Goal: Information Seeking & Learning: Learn about a topic

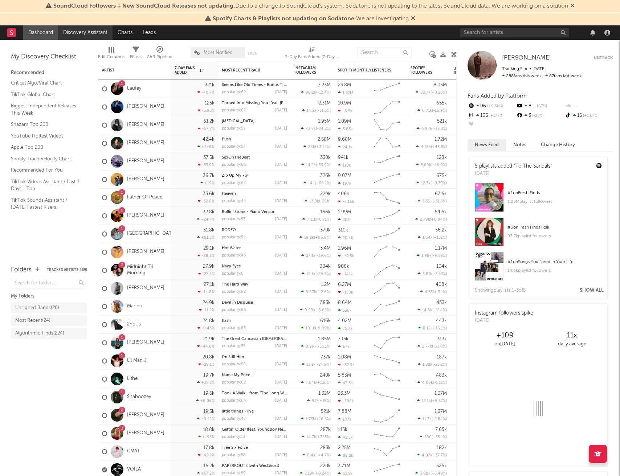
click at [81, 33] on link "Discovery Assistant" at bounding box center [85, 32] width 54 height 15
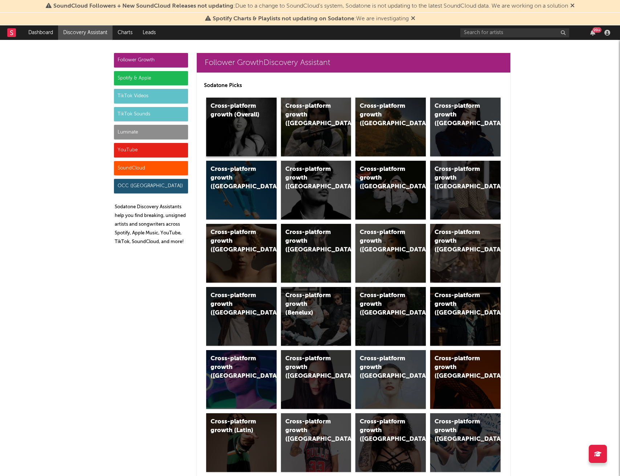
click at [241, 143] on div "Cross-platform growth (Overall)" at bounding box center [241, 127] width 70 height 59
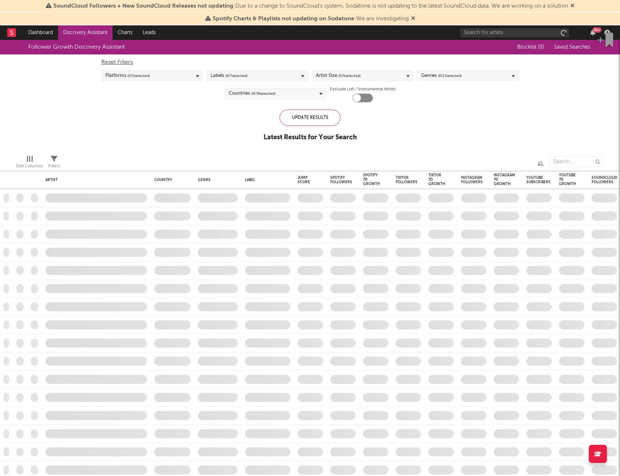
checkbox input "true"
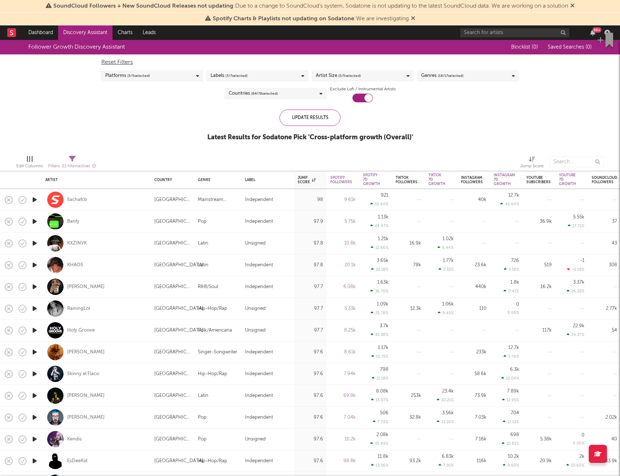
click at [175, 77] on div "Platforms ( 5 / 5 selected)" at bounding box center [152, 75] width 102 height 11
click at [284, 75] on div "Labels ( 3 / 7 selected)" at bounding box center [258, 75] width 102 height 11
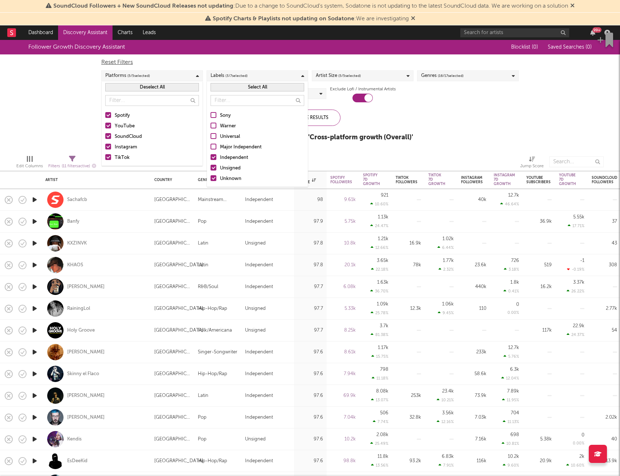
click at [350, 76] on span "( 5 / 5 selected)" at bounding box center [349, 76] width 23 height 9
click at [319, 157] on div at bounding box center [319, 157] width 6 height 6
click at [316, 157] on input "Enormous" at bounding box center [316, 158] width 0 height 9
click at [320, 146] on div at bounding box center [319, 147] width 6 height 6
click at [316, 146] on input "Large" at bounding box center [316, 147] width 0 height 9
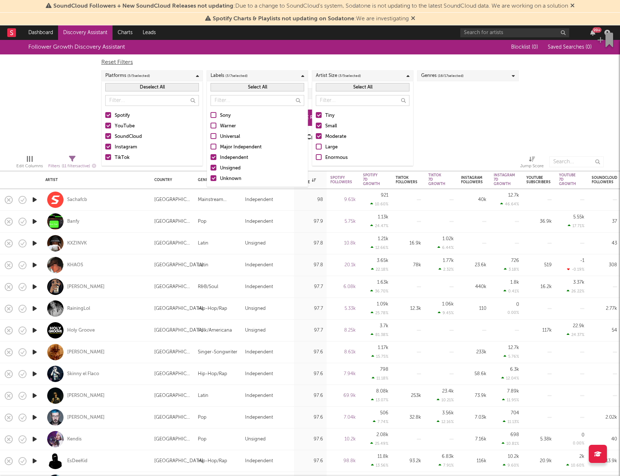
click at [459, 77] on span "( 16 / 17 selected)" at bounding box center [451, 76] width 26 height 9
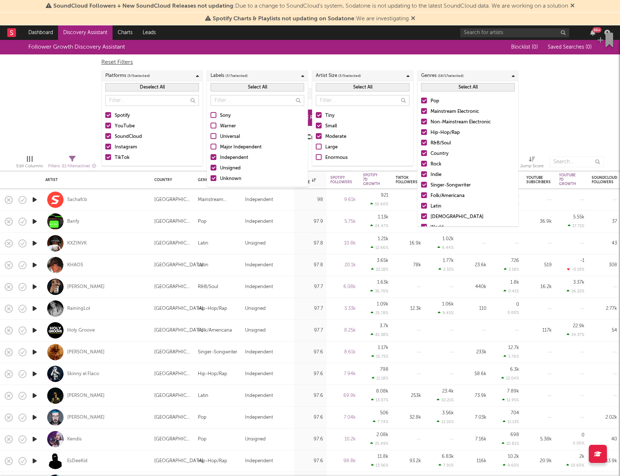
click at [425, 111] on div at bounding box center [424, 111] width 6 height 6
click at [421, 111] on input "Mainstream Electronic" at bounding box center [421, 111] width 0 height 9
click at [424, 122] on div at bounding box center [424, 122] width 6 height 6
click at [421, 122] on input "Non-Mainstream Electronic" at bounding box center [421, 122] width 0 height 9
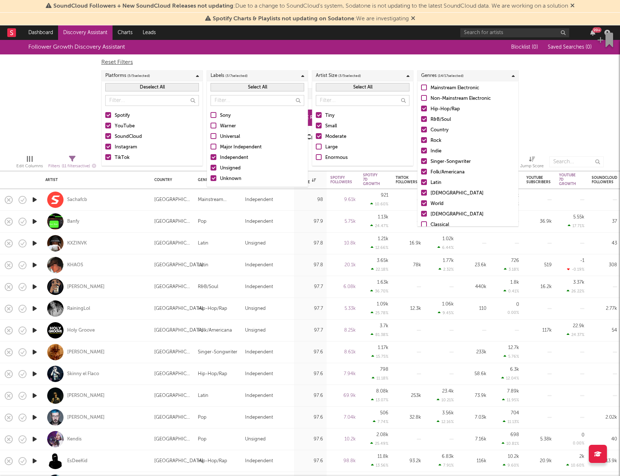
scroll to position [27, 0]
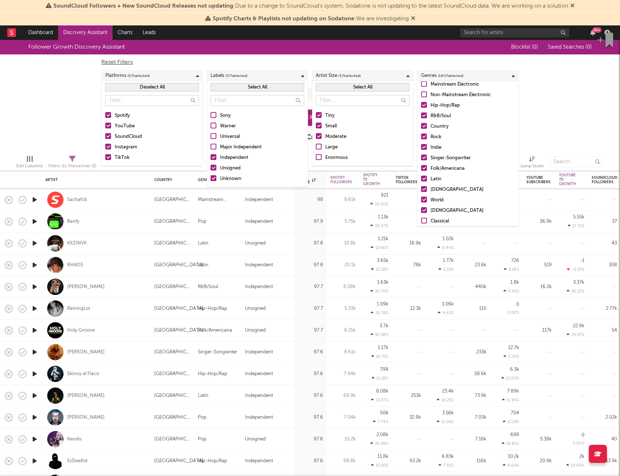
click at [423, 189] on div at bounding box center [424, 189] width 6 height 6
click at [421, 189] on input "African" at bounding box center [421, 190] width 0 height 9
click at [423, 200] on div at bounding box center [424, 200] width 6 height 6
click at [421, 200] on input "World" at bounding box center [421, 200] width 0 height 9
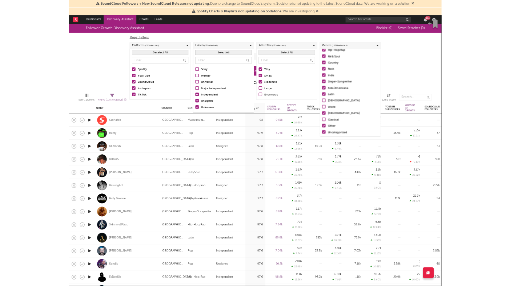
scroll to position [51, 0]
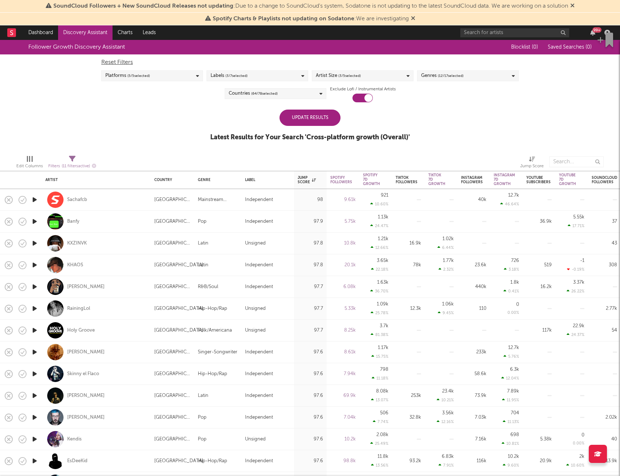
click at [568, 147] on div "Follower Growth Discovery Assistant Blocklist ( 0 ) Saved Searches ( 0 ) Reset …" at bounding box center [310, 94] width 620 height 109
click at [316, 118] on div "Update Results" at bounding box center [310, 118] width 61 height 16
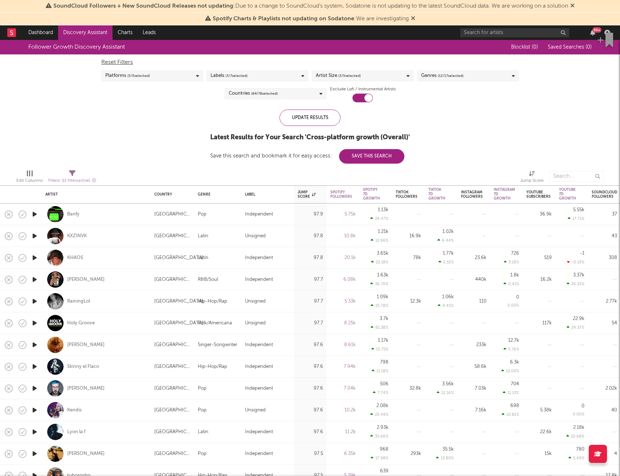
click at [34, 214] on icon "button" at bounding box center [35, 214] width 8 height 9
click at [34, 236] on icon "button" at bounding box center [35, 236] width 8 height 9
click at [33, 256] on icon "button" at bounding box center [35, 257] width 8 height 9
click at [33, 279] on icon "button" at bounding box center [35, 279] width 8 height 9
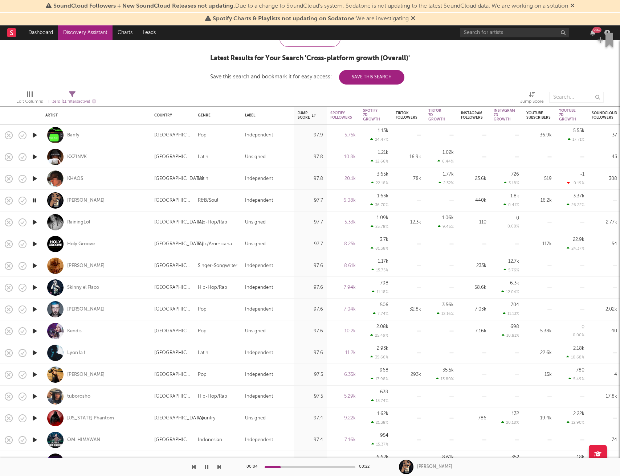
click at [36, 222] on icon "button" at bounding box center [35, 222] width 8 height 9
click at [34, 246] on icon "button" at bounding box center [35, 244] width 8 height 9
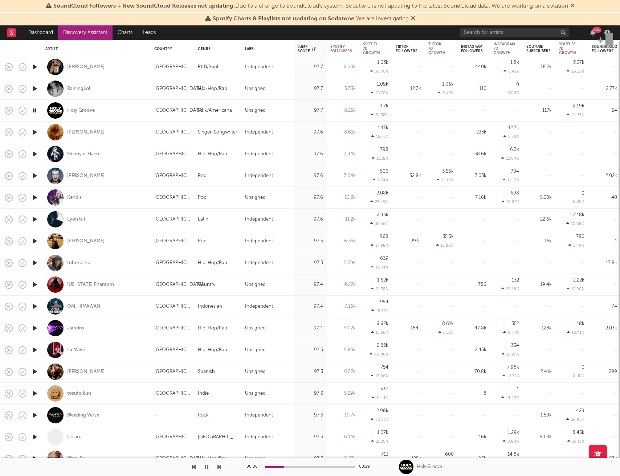
click at [34, 110] on icon "button" at bounding box center [34, 110] width 7 height 9
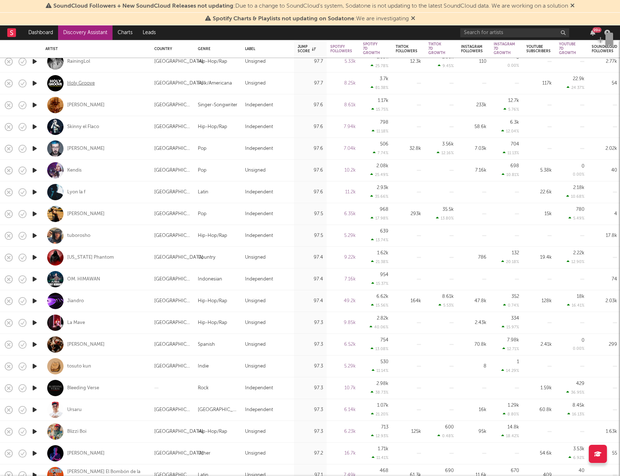
click at [89, 83] on div "Holy Groove" at bounding box center [81, 83] width 28 height 7
click at [33, 105] on icon "button" at bounding box center [35, 105] width 8 height 9
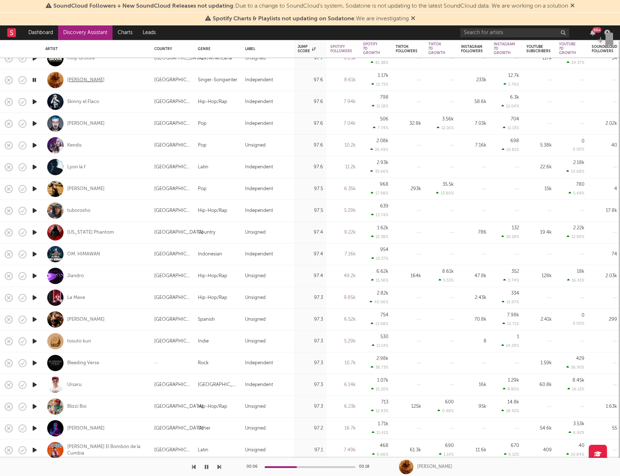
click at [71, 81] on div "liou" at bounding box center [85, 80] width 37 height 7
click at [35, 81] on icon "button" at bounding box center [34, 80] width 7 height 9
click at [36, 103] on icon "button" at bounding box center [35, 101] width 8 height 9
click at [35, 124] on icon "button" at bounding box center [35, 123] width 8 height 9
click at [34, 144] on icon "button" at bounding box center [35, 145] width 8 height 9
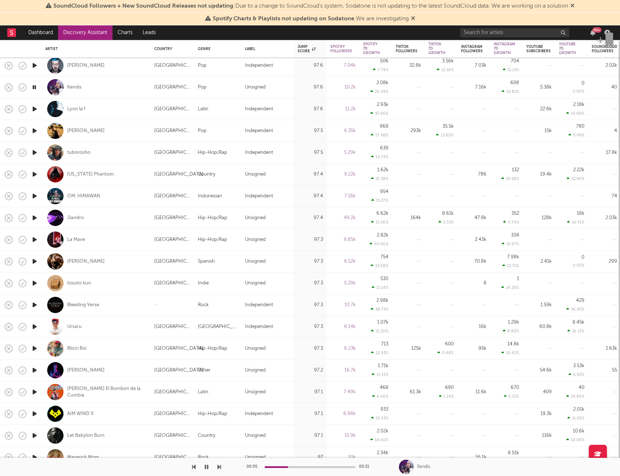
click at [34, 109] on icon "button" at bounding box center [35, 109] width 8 height 9
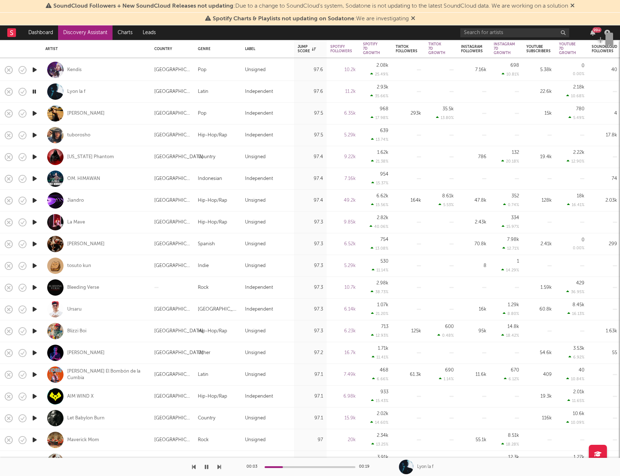
click at [34, 113] on icon "button" at bounding box center [35, 113] width 8 height 9
click at [35, 134] on icon "button" at bounding box center [35, 135] width 8 height 9
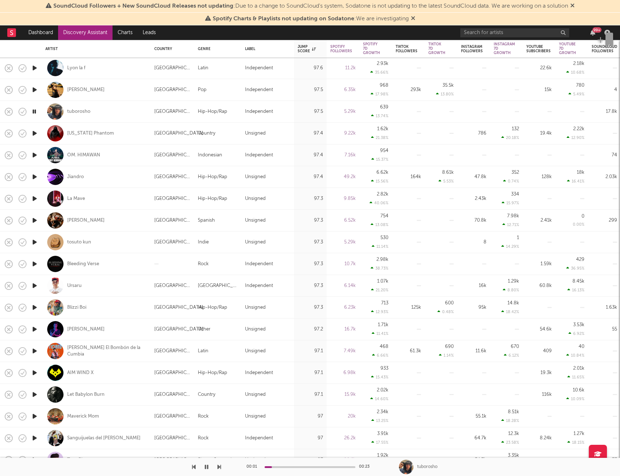
click at [35, 134] on icon "button" at bounding box center [35, 133] width 8 height 9
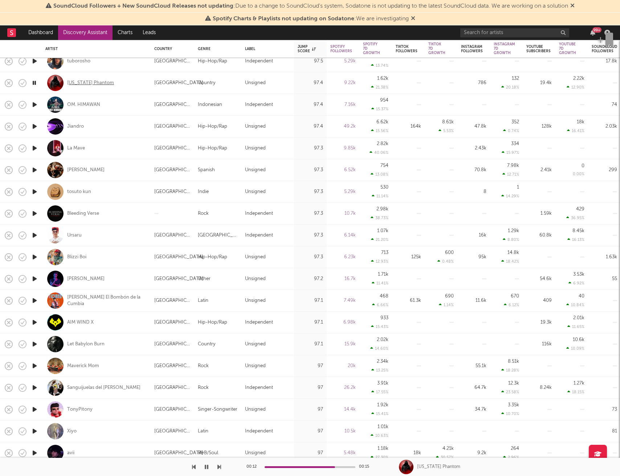
click at [77, 83] on div "[US_STATE] Phantom" at bounding box center [90, 83] width 47 height 7
click at [32, 107] on icon "button" at bounding box center [35, 104] width 8 height 9
click at [35, 129] on icon "button" at bounding box center [35, 126] width 8 height 9
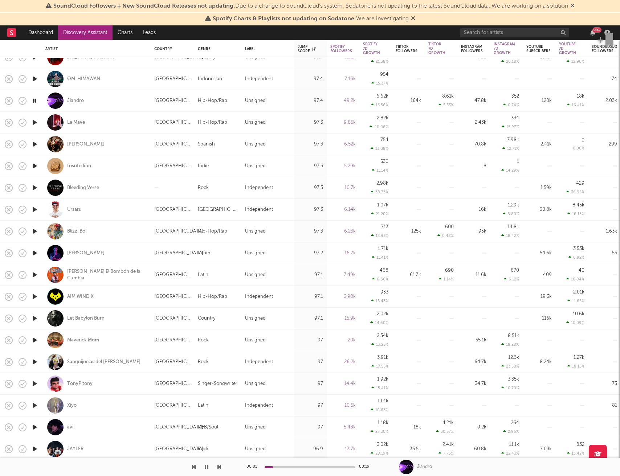
click at [35, 125] on icon "button" at bounding box center [35, 122] width 8 height 9
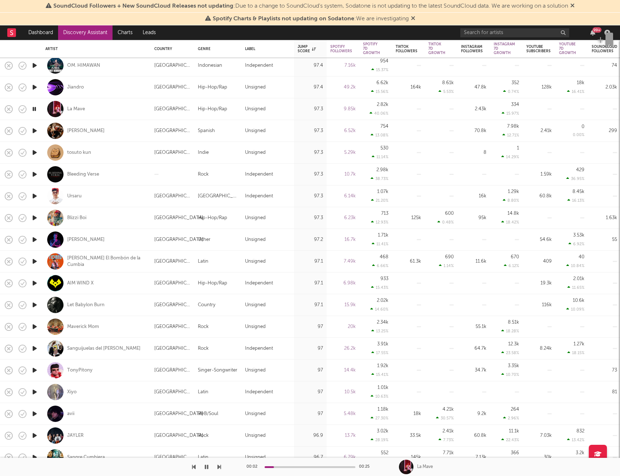
click at [34, 131] on icon "button" at bounding box center [35, 130] width 8 height 9
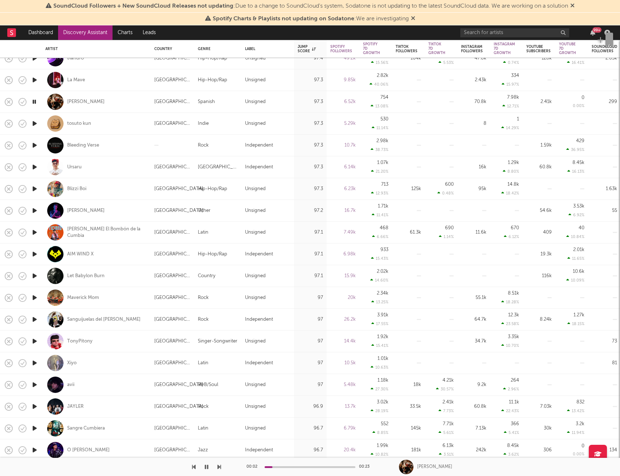
click at [34, 125] on icon "button" at bounding box center [35, 123] width 8 height 9
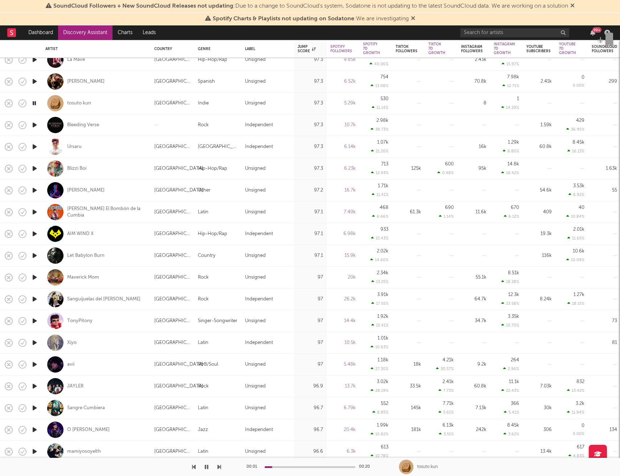
click at [36, 103] on icon "button" at bounding box center [34, 103] width 7 height 9
click at [207, 469] on icon "button" at bounding box center [206, 467] width 4 height 6
click at [32, 124] on icon "button" at bounding box center [35, 125] width 8 height 9
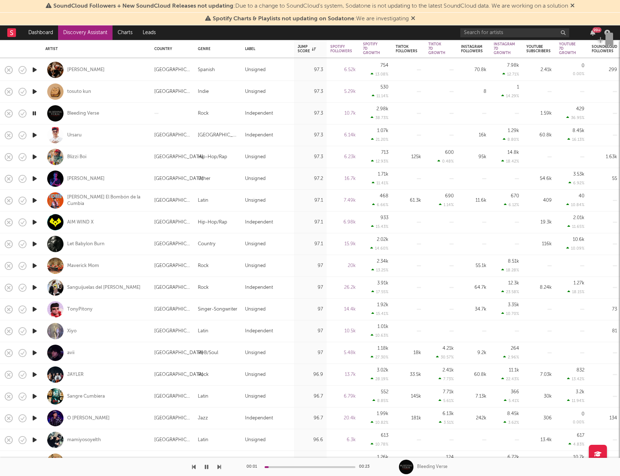
click at [33, 136] on icon "button" at bounding box center [35, 135] width 8 height 9
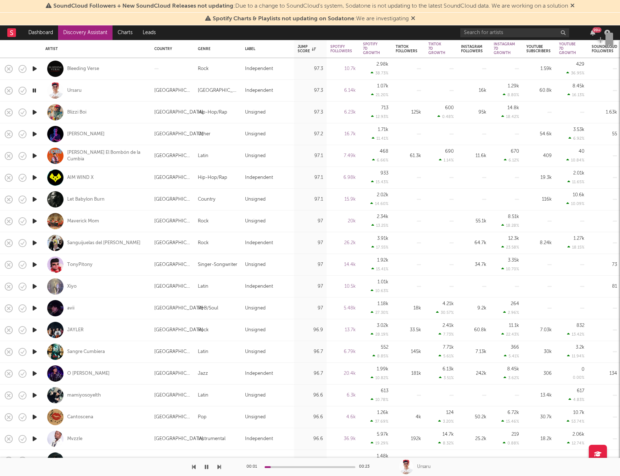
click at [34, 114] on icon "button" at bounding box center [35, 112] width 8 height 9
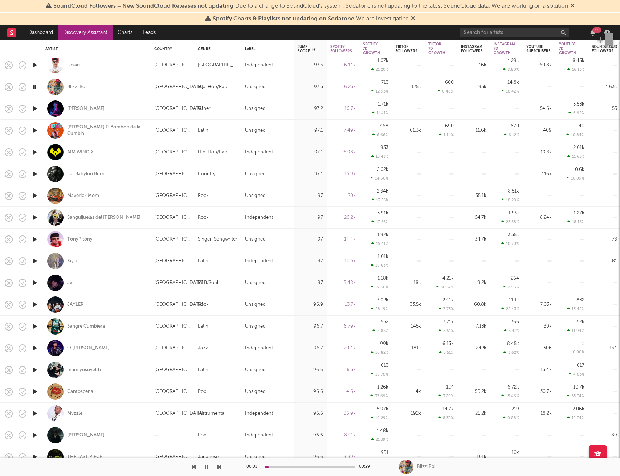
click at [35, 107] on icon "button" at bounding box center [35, 108] width 8 height 9
click at [35, 131] on icon "button" at bounding box center [35, 130] width 8 height 9
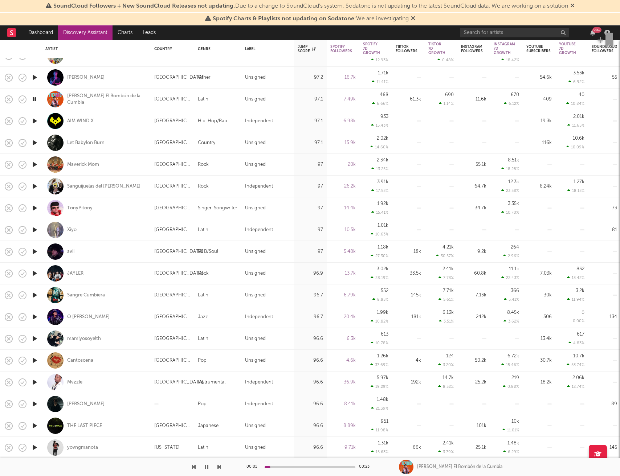
click at [35, 122] on icon "button" at bounding box center [35, 121] width 8 height 9
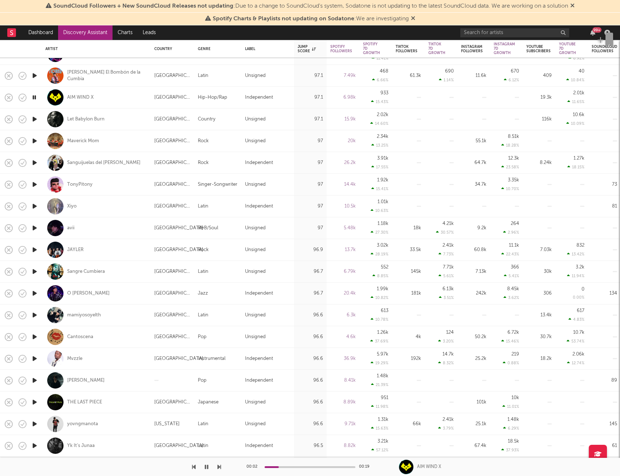
click at [36, 120] on icon "button" at bounding box center [35, 119] width 8 height 9
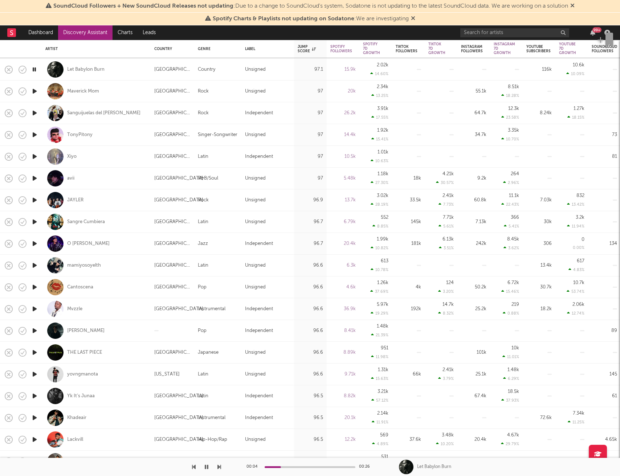
click at [34, 68] on icon "button" at bounding box center [34, 69] width 7 height 9
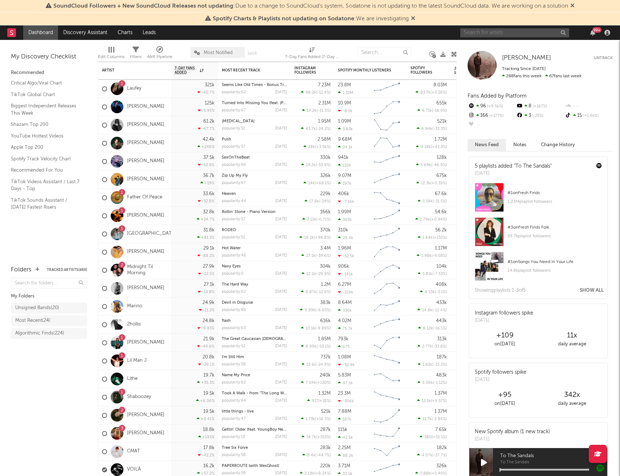
click at [499, 34] on input "text" at bounding box center [514, 32] width 109 height 9
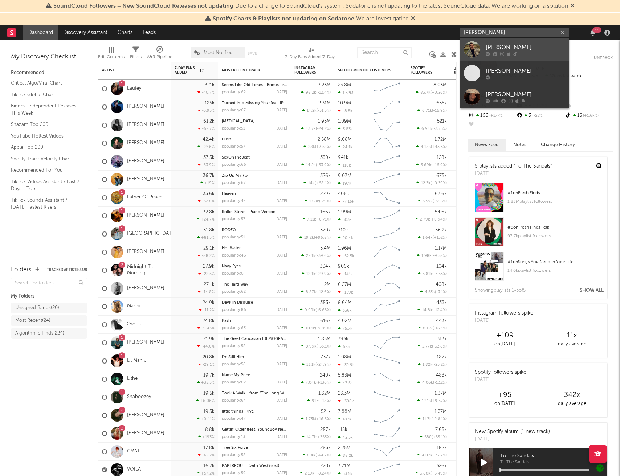
type input "trevor martin"
click at [501, 44] on div "Trevor Martin" at bounding box center [526, 47] width 80 height 9
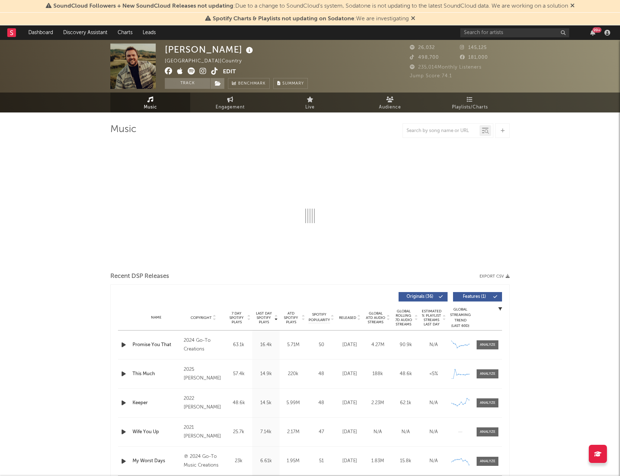
select select "6m"
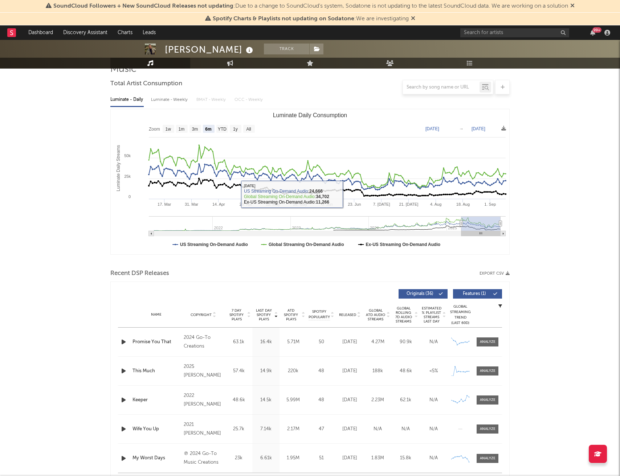
scroll to position [77, 0]
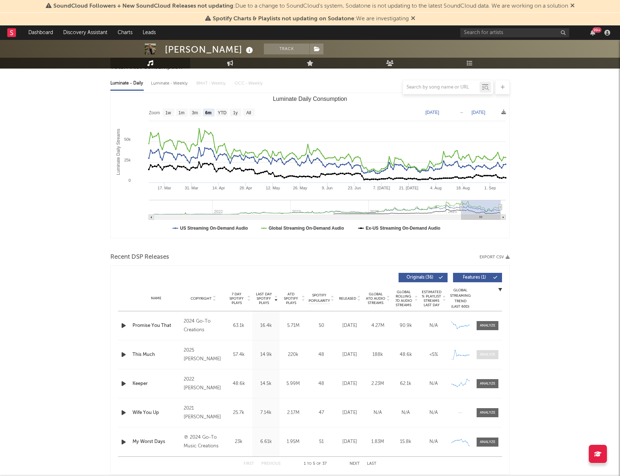
click at [492, 354] on div at bounding box center [488, 354] width 16 height 5
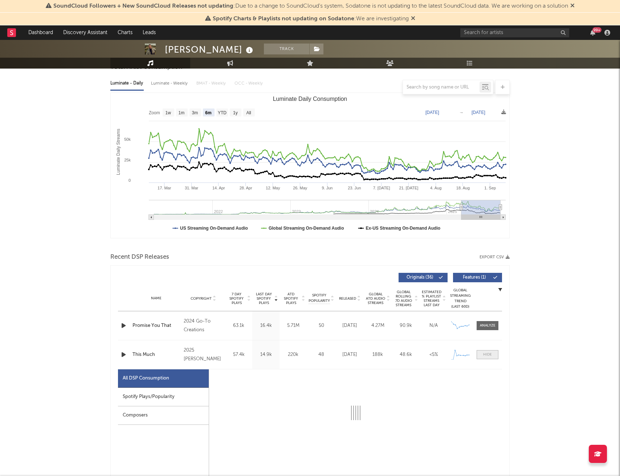
select select "1w"
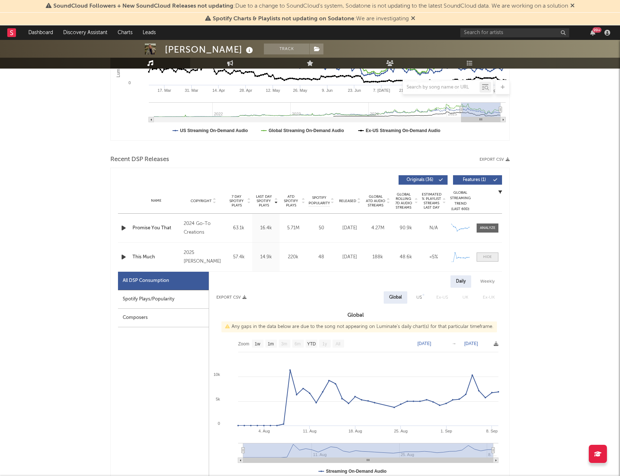
scroll to position [178, 0]
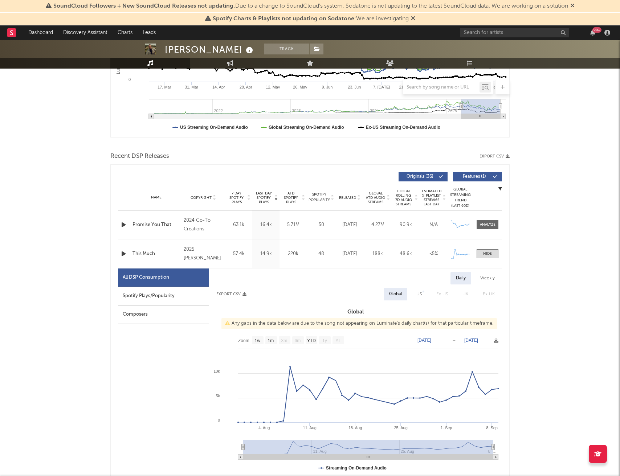
click at [488, 279] on div "Weekly" at bounding box center [487, 278] width 25 height 12
select select "1w"
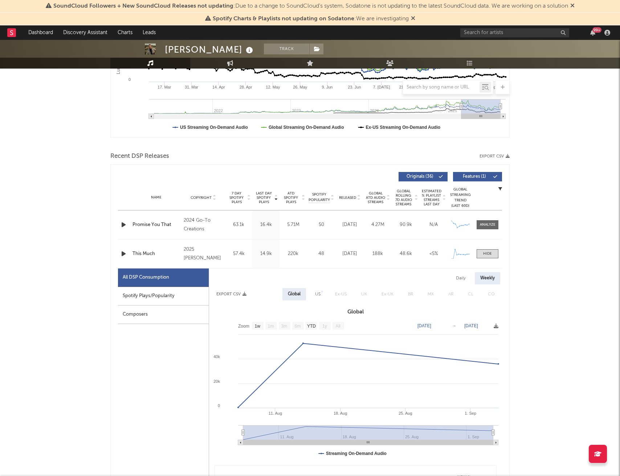
click at [456, 279] on div "Daily" at bounding box center [461, 278] width 21 height 12
select select "1w"
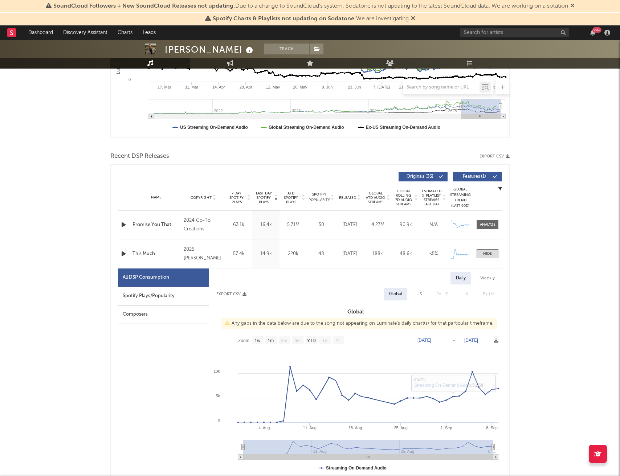
click at [199, 296] on div "Spotify Plays/Popularity" at bounding box center [163, 296] width 91 height 19
select select "1w"
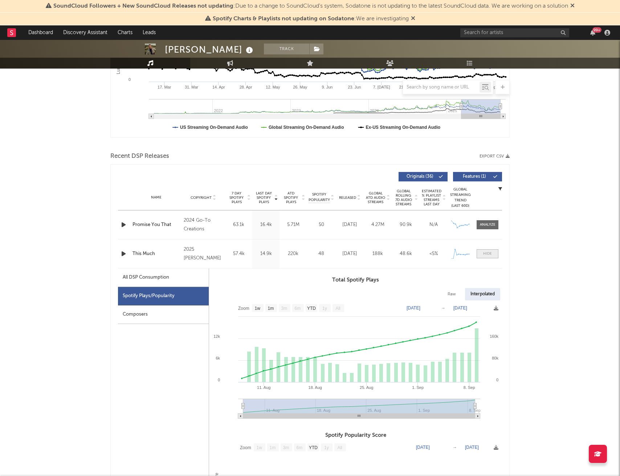
click at [491, 255] on div at bounding box center [487, 253] width 9 height 5
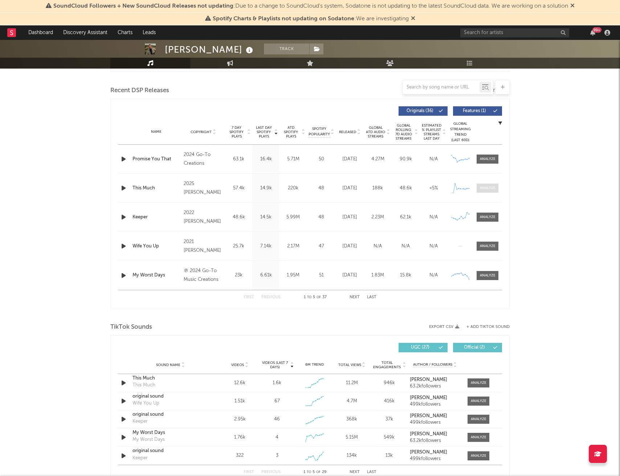
scroll to position [254, 0]
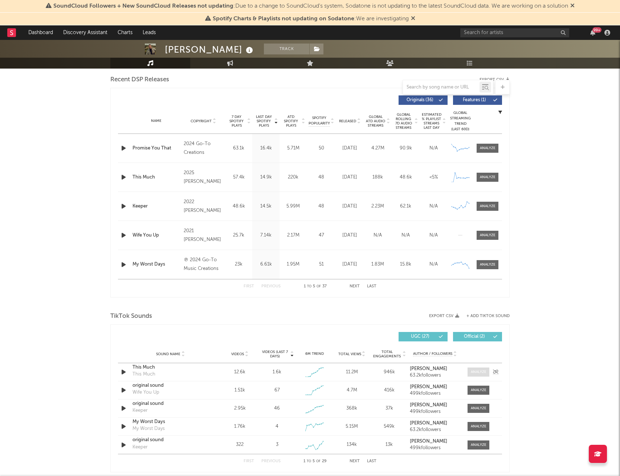
click at [479, 371] on div at bounding box center [479, 372] width 16 height 5
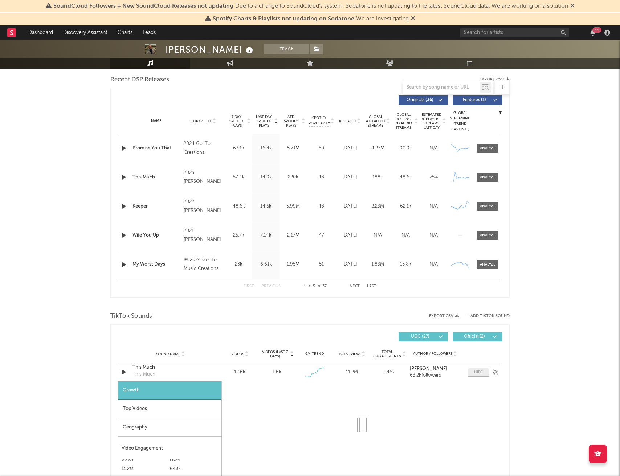
select select "1w"
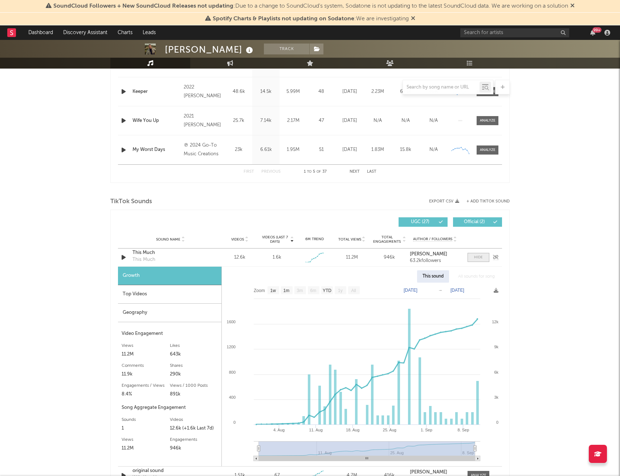
scroll to position [389, 0]
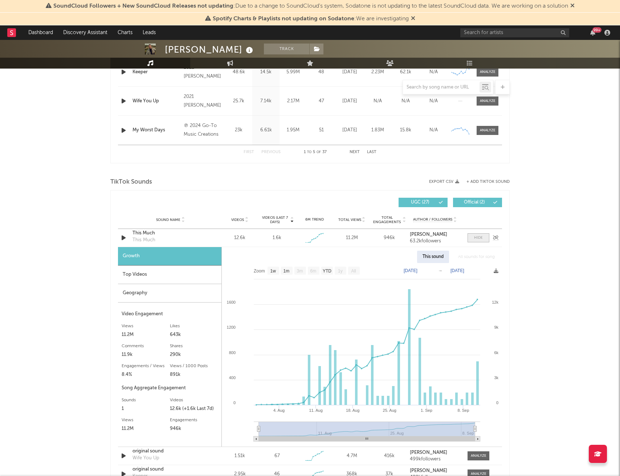
click at [484, 240] on span at bounding box center [479, 238] width 22 height 9
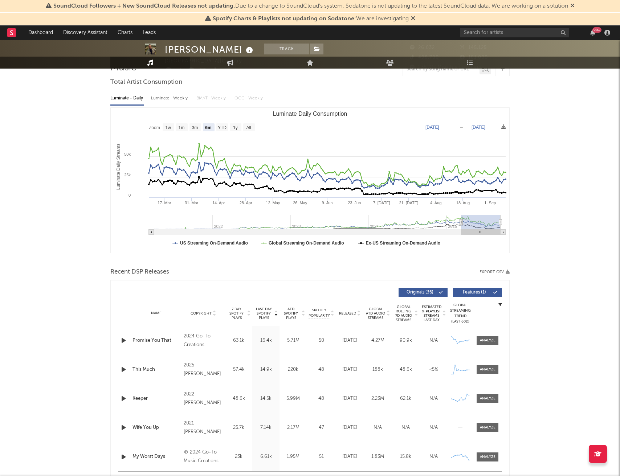
scroll to position [0, 0]
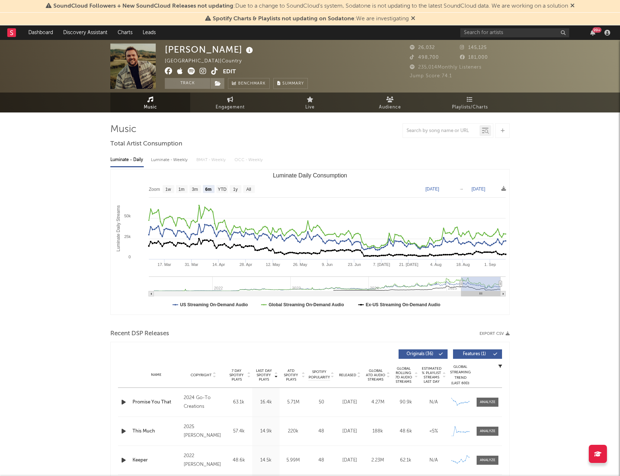
click at [171, 160] on div "Luminate - Weekly" at bounding box center [170, 160] width 38 height 12
select select "6m"
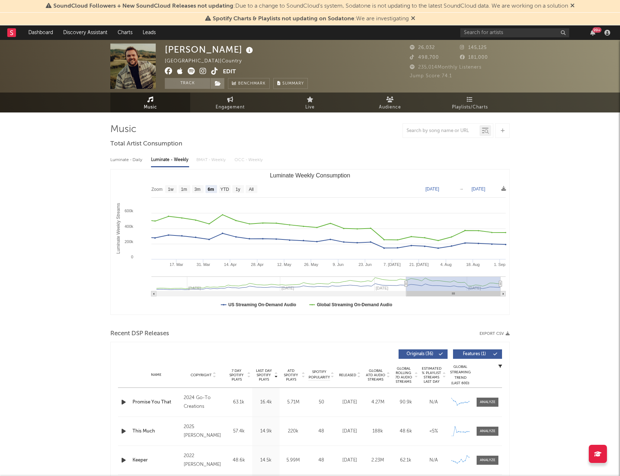
click at [138, 162] on div "Luminate - Daily" at bounding box center [126, 160] width 33 height 12
select select "6m"
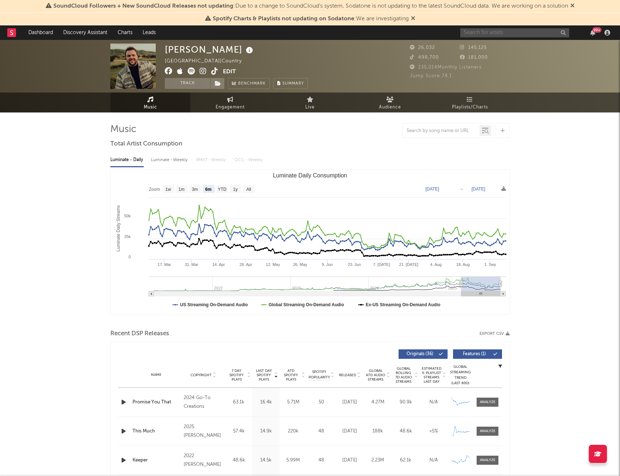
click at [492, 35] on input "text" at bounding box center [514, 32] width 109 height 9
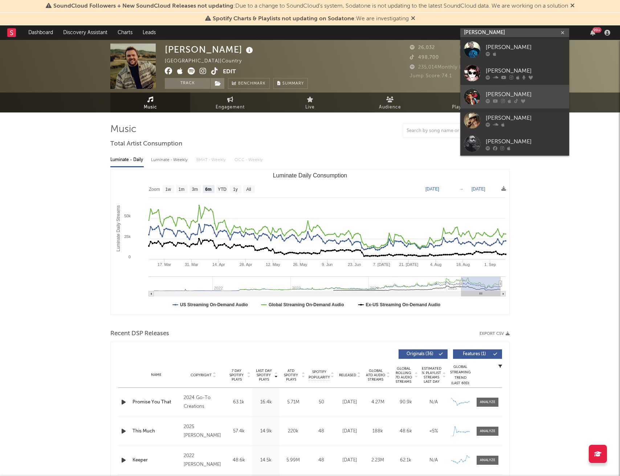
type input "ricky chilt"
click at [507, 92] on div "Ricky Chilton" at bounding box center [526, 94] width 80 height 9
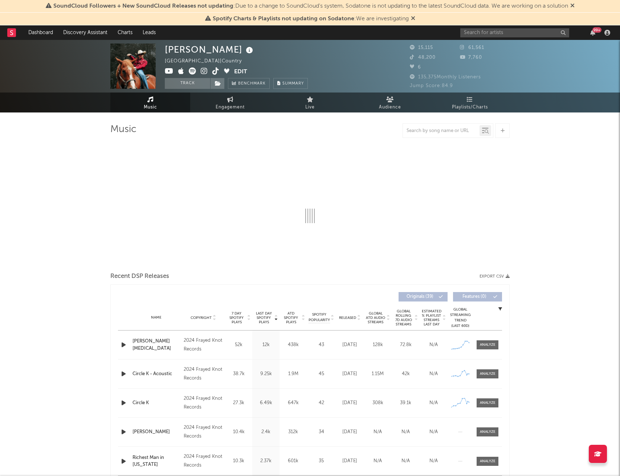
select select "6m"
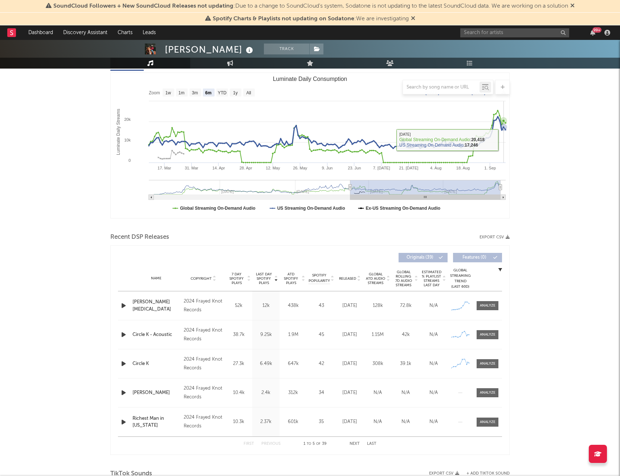
scroll to position [125, 0]
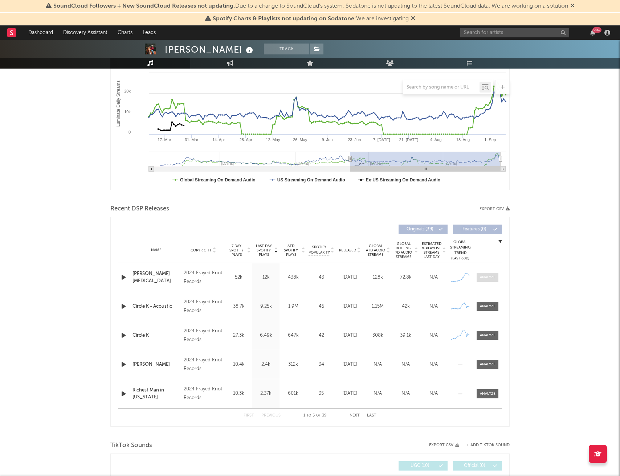
click at [490, 278] on div at bounding box center [488, 277] width 16 height 5
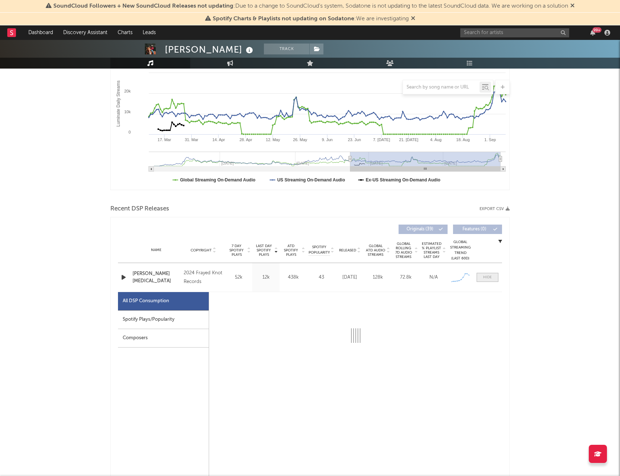
select select "1w"
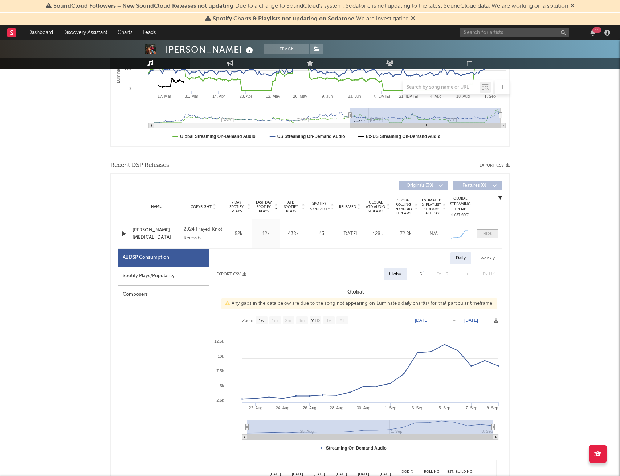
scroll to position [170, 0]
click at [421, 272] on div "US" at bounding box center [419, 273] width 5 height 9
select select "6m"
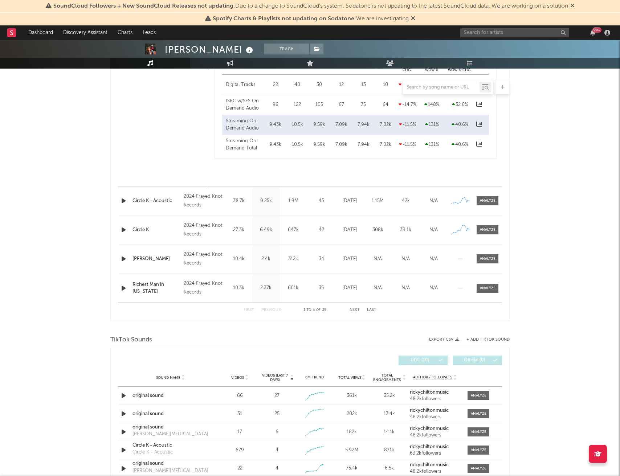
scroll to position [601, 0]
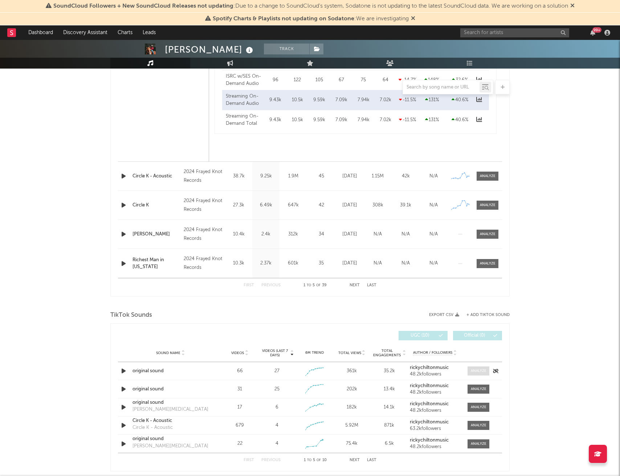
click at [484, 372] on div at bounding box center [479, 371] width 16 height 5
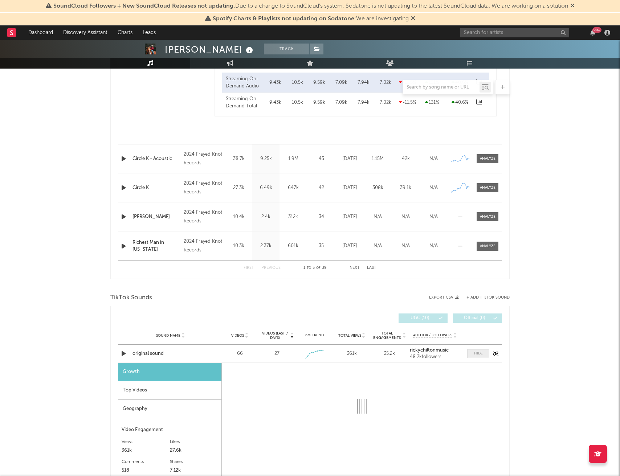
select select "1w"
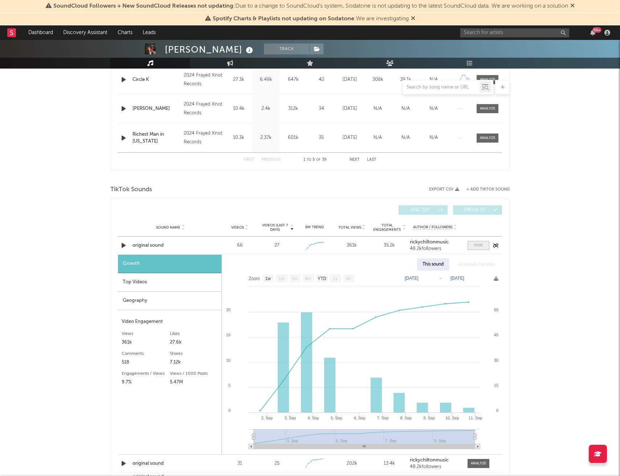
scroll to position [735, 0]
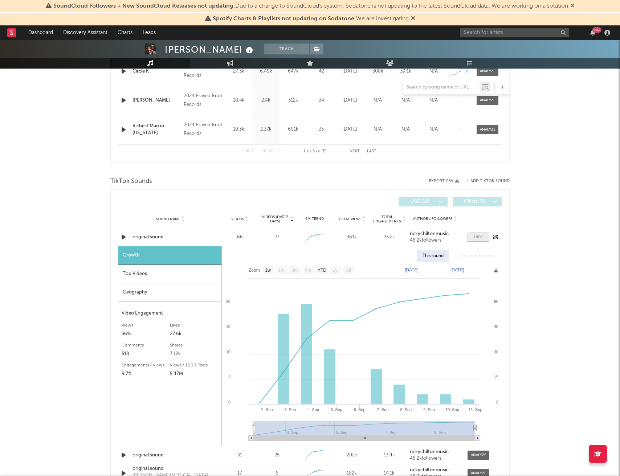
click at [481, 239] on div at bounding box center [478, 237] width 9 height 5
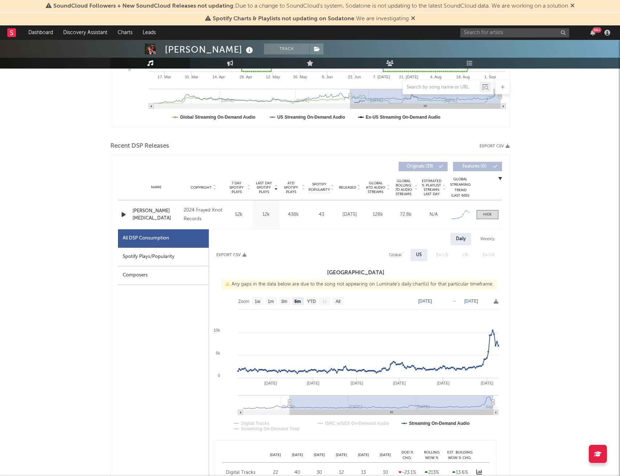
scroll to position [184, 0]
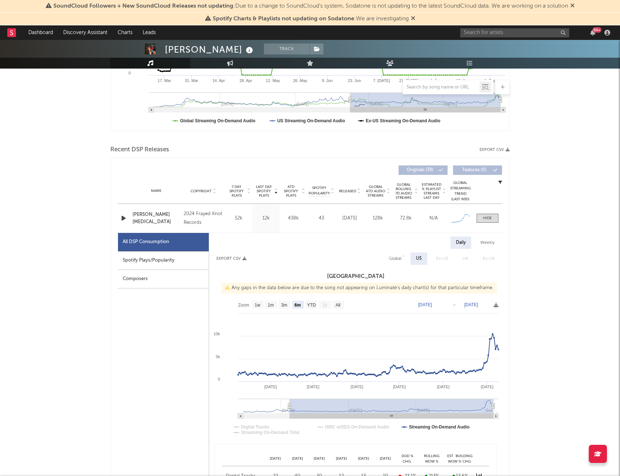
click at [143, 268] on div "Spotify Plays/Popularity" at bounding box center [163, 261] width 91 height 19
select select "6m"
select select "1w"
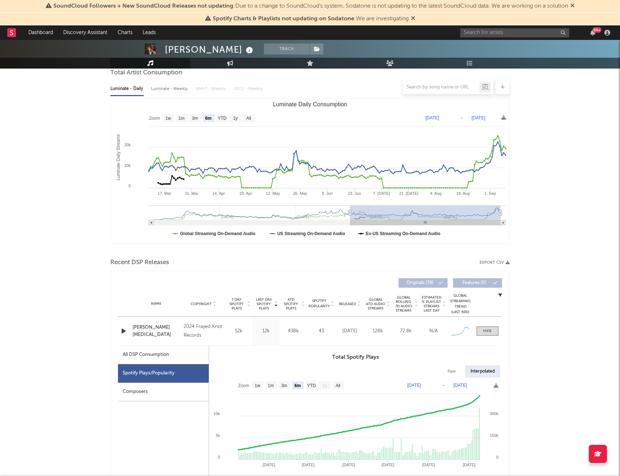
scroll to position [65, 0]
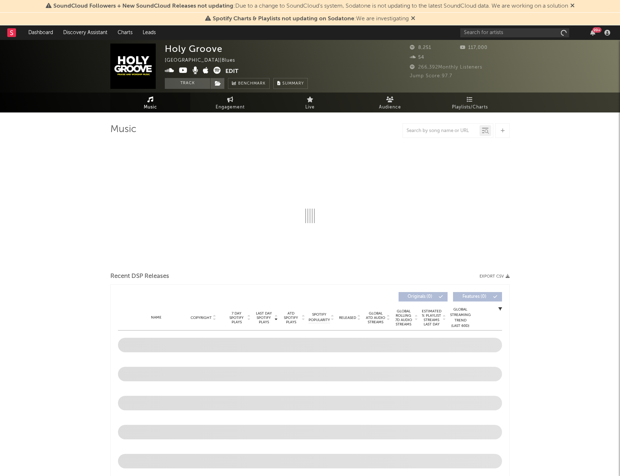
select select "1w"
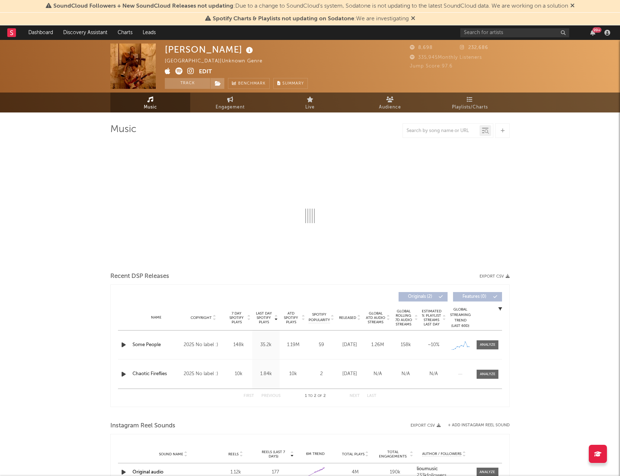
select select "1w"
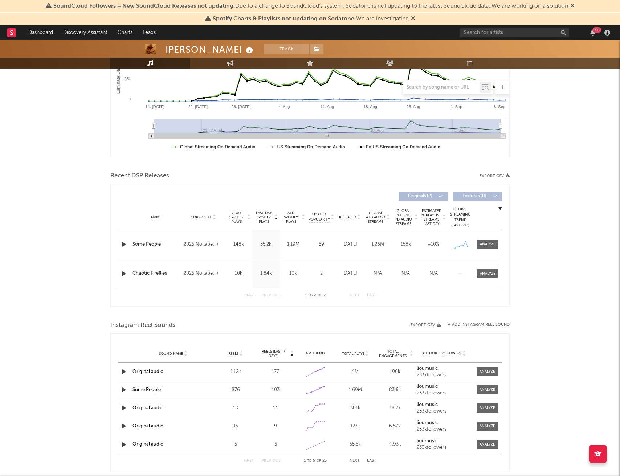
scroll to position [162, 0]
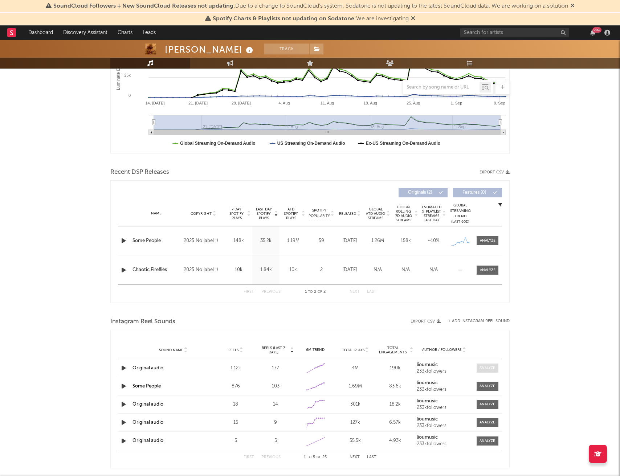
click at [481, 367] on div at bounding box center [488, 368] width 16 height 5
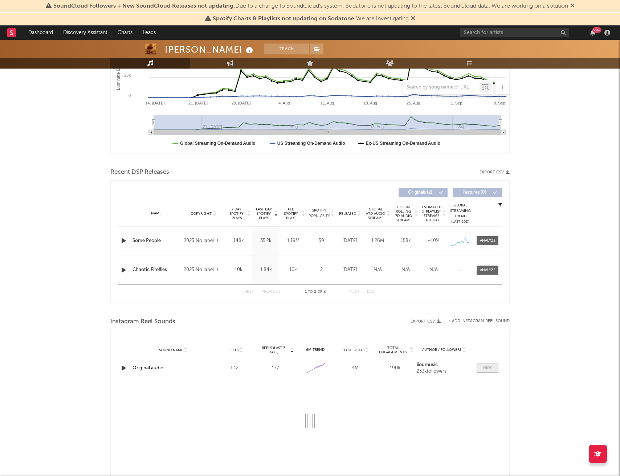
select select "1w"
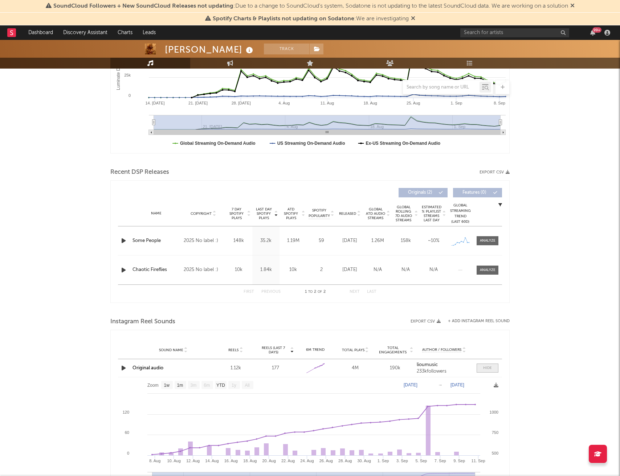
click at [481, 367] on span at bounding box center [488, 368] width 22 height 9
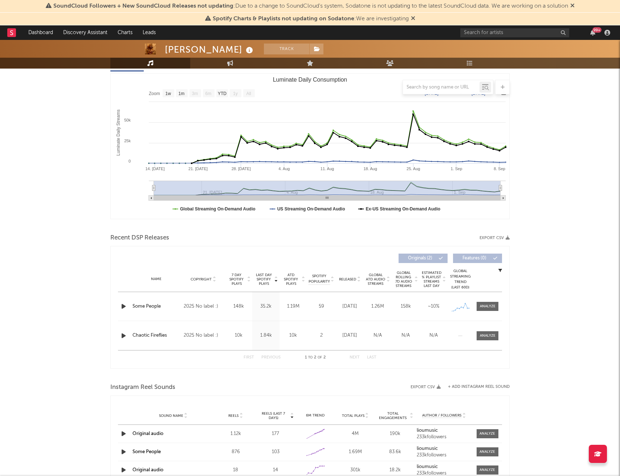
scroll to position [96, 0]
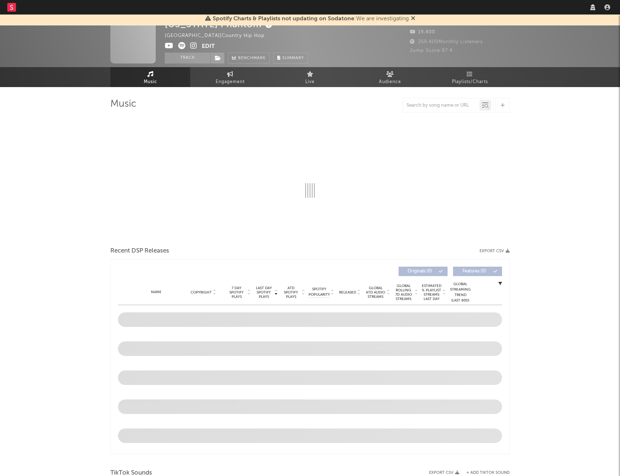
select select "1w"
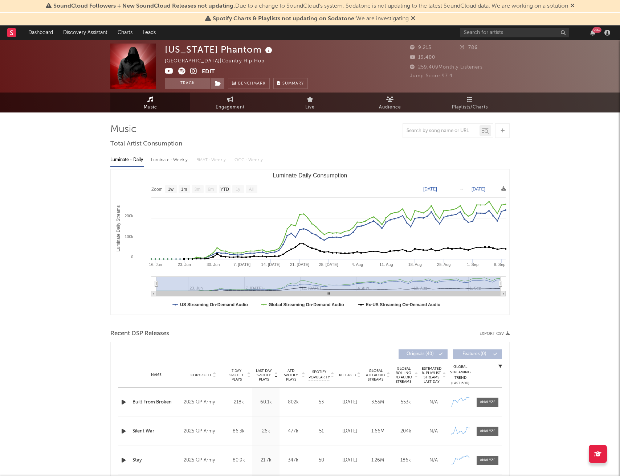
click at [165, 157] on div "Luminate - Weekly" at bounding box center [170, 160] width 38 height 12
select select "1w"
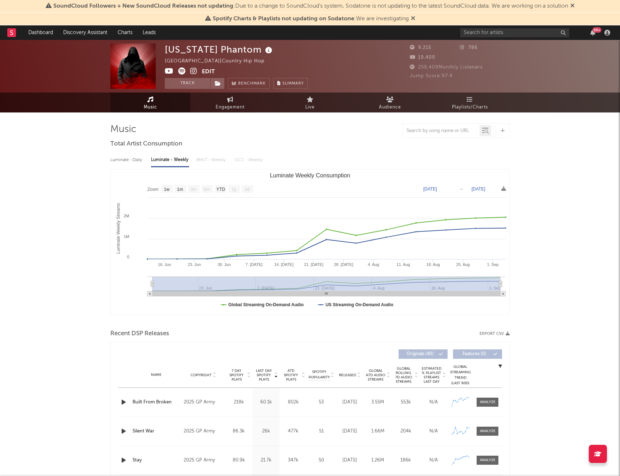
click at [131, 156] on div "Luminate - Daily" at bounding box center [126, 160] width 33 height 12
select select "1w"
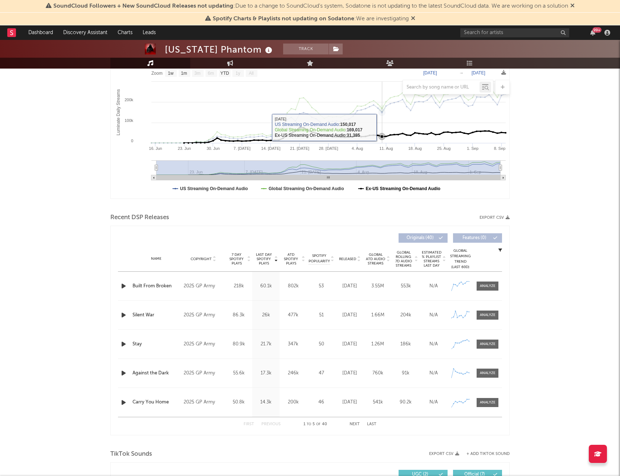
scroll to position [118, 0]
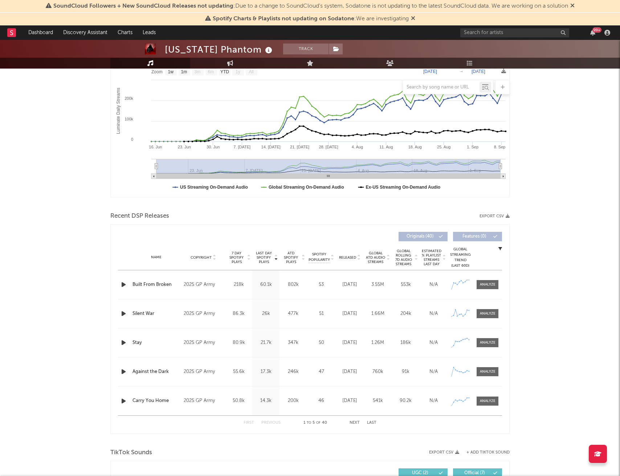
click at [356, 421] on button "Next" at bounding box center [355, 423] width 10 height 4
